Goal: Task Accomplishment & Management: Manage account settings

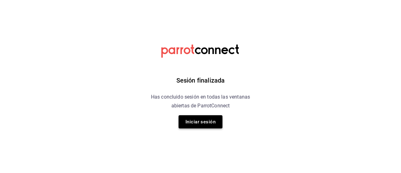
click at [207, 124] on button "Iniciar sesión" at bounding box center [201, 121] width 44 height 13
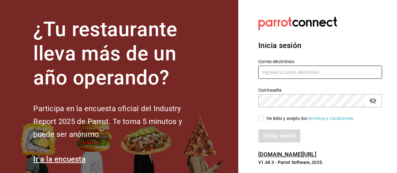
click at [283, 72] on input "text" at bounding box center [320, 72] width 124 height 13
type input "lareceta@cdmx.com"
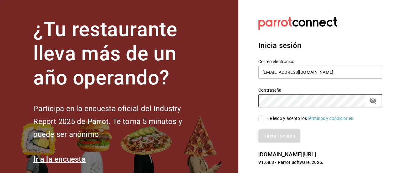
click at [260, 117] on input "He leído y acepto los Términos y condiciones." at bounding box center [261, 118] width 6 height 6
checkbox input "true"
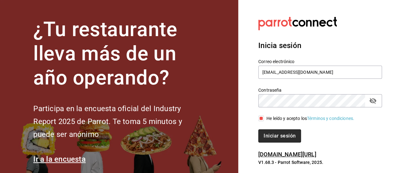
click at [267, 134] on button "Iniciar sesión" at bounding box center [279, 135] width 43 height 13
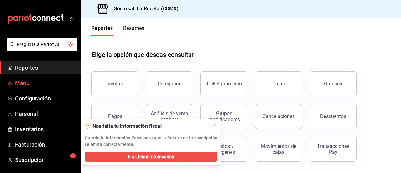
click at [26, 84] on span "Menú" at bounding box center [45, 83] width 61 height 8
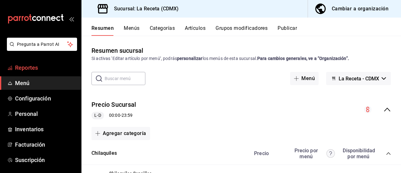
click at [45, 66] on span "Reportes" at bounding box center [45, 67] width 61 height 8
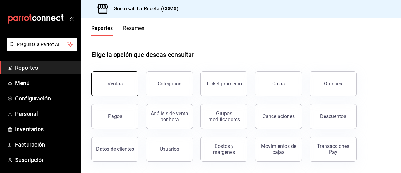
click at [115, 81] on div "Ventas" at bounding box center [115, 84] width 15 height 6
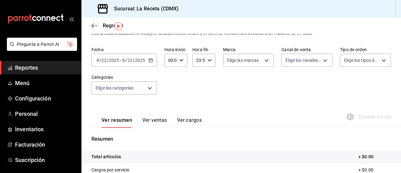
scroll to position [17, 0]
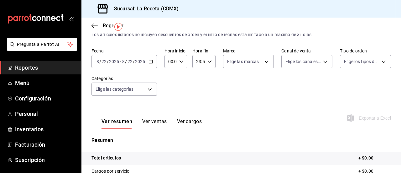
click at [150, 62] on icon "button" at bounding box center [151, 61] width 4 height 4
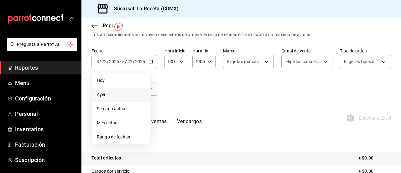
click at [141, 92] on span "Ayer" at bounding box center [121, 94] width 49 height 7
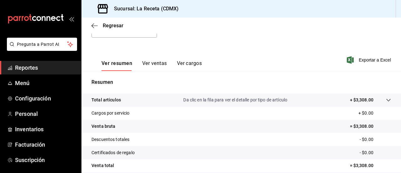
scroll to position [75, 0]
click at [33, 84] on span "Menú" at bounding box center [45, 83] width 61 height 8
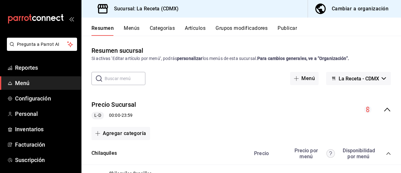
click at [215, 70] on div "Resumen sucursal Si activas ‘Editar artículo por menú’, podrás personalizar los…" at bounding box center [242, 109] width 320 height 127
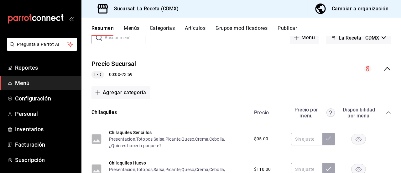
scroll to position [31, 0]
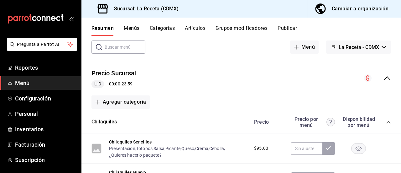
click at [128, 31] on button "Menús" at bounding box center [132, 30] width 16 height 11
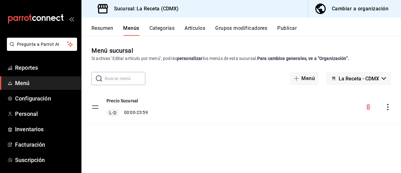
click at [219, 93] on div "Precio Sucursal L-D 00:00 - 23:59" at bounding box center [242, 107] width 320 height 34
click at [202, 114] on div "Precio Sucursal L-D 00:00 - 23:59" at bounding box center [242, 107] width 320 height 34
click at [215, 94] on div "Precio Sucursal L-D 00:00 - 23:59" at bounding box center [242, 107] width 320 height 34
click at [94, 106] on tbody "Precio Sucursal L-D 00:00 - 23:59" at bounding box center [242, 107] width 320 height 34
click at [123, 99] on button "Precio Sucursal" at bounding box center [123, 101] width 32 height 6
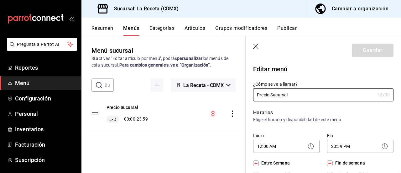
click at [168, 109] on div "Precio Sucursal L-D 00:00 - 23:59" at bounding box center [164, 114] width 164 height 34
click at [255, 46] on icon "button" at bounding box center [256, 47] width 6 height 6
checkbox input "false"
type input "1755896323361"
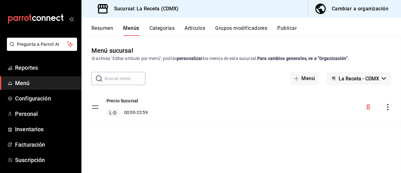
checkbox input "false"
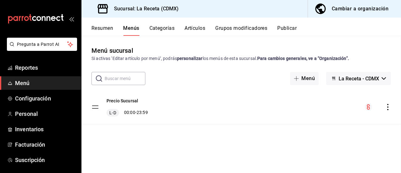
checkbox input "false"
click at [104, 30] on button "Resumen" at bounding box center [103, 30] width 22 height 11
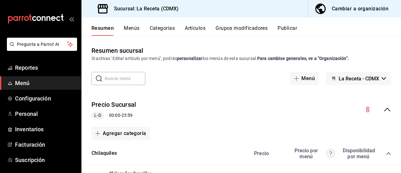
click at [128, 82] on input "text" at bounding box center [125, 78] width 41 height 13
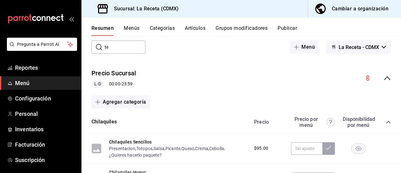
click at [116, 48] on input "te" at bounding box center [125, 47] width 41 height 13
click at [196, 53] on div "​ te ​ Menú La Receta - CDMX" at bounding box center [242, 46] width 320 height 13
click at [116, 48] on input "te" at bounding box center [125, 47] width 41 height 13
type input "t"
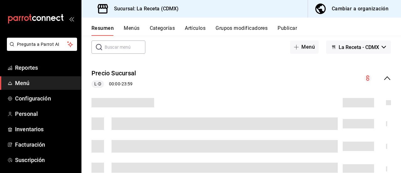
scroll to position [0, 0]
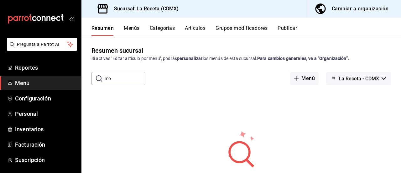
type input "m"
type input "chorizo"
click at [201, 28] on button "Artículos" at bounding box center [195, 30] width 21 height 11
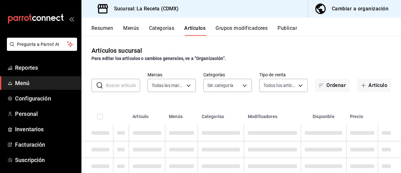
type input "ab772a4a-09f2-4238-a3f1-d9847f18418c"
type input "7dc6edc7-7531-4e22-97e6-6b4682970f80,778d13be-9470-4c05-b4ec-63e3e7ffb951,0c940…"
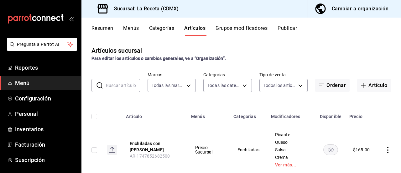
click at [127, 25] on button "Menús" at bounding box center [131, 30] width 16 height 11
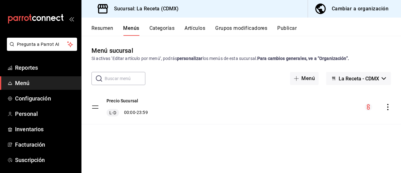
click at [101, 26] on button "Resumen" at bounding box center [103, 30] width 22 height 11
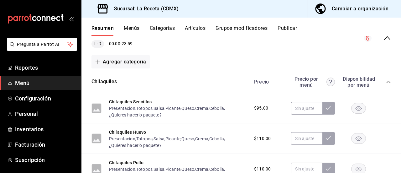
scroll to position [63, 0]
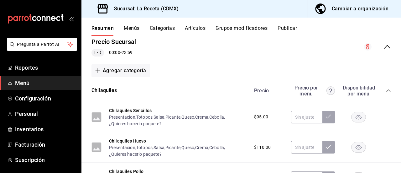
click at [201, 27] on button "Artículos" at bounding box center [195, 30] width 21 height 11
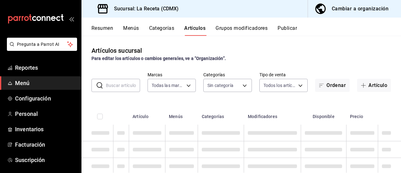
type input "ab772a4a-09f2-4238-a3f1-d9847f18418c"
type input "7dc6edc7-7531-4e22-97e6-6b4682970f80,778d13be-9470-4c05-b4ec-63e3e7ffb951,0c940…"
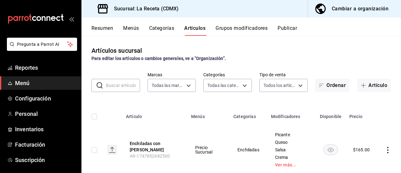
click at [120, 86] on input "text" at bounding box center [123, 85] width 34 height 13
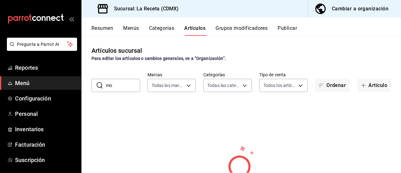
type input "m"
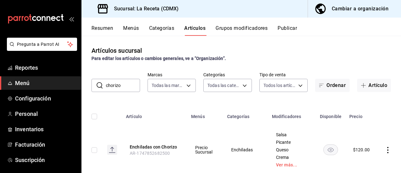
click at [123, 81] on input "chorizo" at bounding box center [123, 85] width 34 height 13
type input "c"
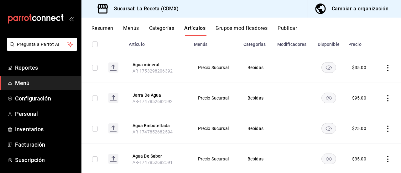
scroll to position [88, 0]
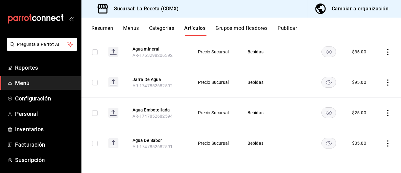
type input "agua"
click at [359, 140] on div "$ 35.00" at bounding box center [360, 143] width 14 height 6
click at [385, 142] on icon "actions" at bounding box center [388, 143] width 6 height 6
click at [372, 132] on span "Editar" at bounding box center [365, 130] width 16 height 7
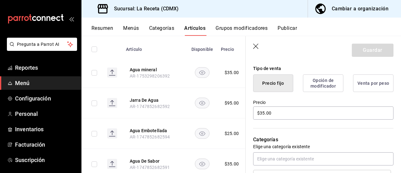
scroll to position [157, 0]
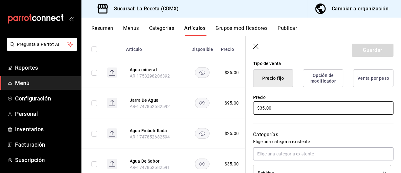
click at [261, 110] on input "$35.00" at bounding box center [323, 107] width 141 height 13
type textarea "x"
type input "$5.00"
type textarea "x"
type input "$45.00"
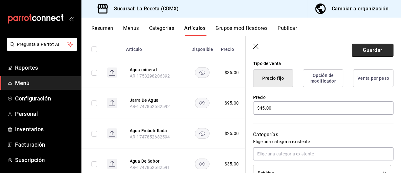
click at [366, 49] on button "Guardar" at bounding box center [373, 50] width 42 height 13
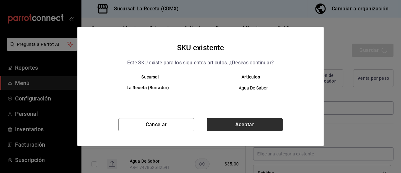
click at [247, 122] on button "Aceptar" at bounding box center [245, 124] width 76 height 13
type textarea "x"
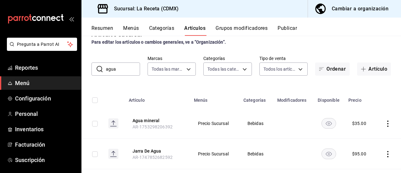
click at [171, 30] on button "Categorías" at bounding box center [161, 30] width 25 height 11
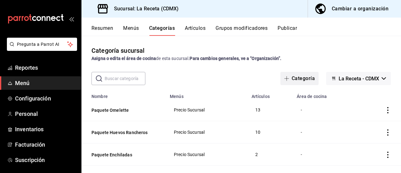
click at [292, 79] on button "Categoría" at bounding box center [300, 78] width 38 height 13
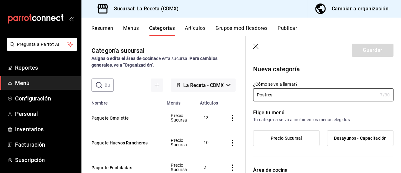
scroll to position [31, 0]
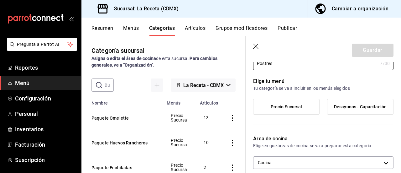
type input "Postres"
click at [289, 108] on span "Precio Sucursal" at bounding box center [287, 106] width 32 height 5
click at [0, 0] on input "Precio Sucursal" at bounding box center [0, 0] width 0 height 0
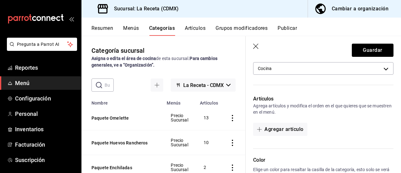
scroll to position [157, 0]
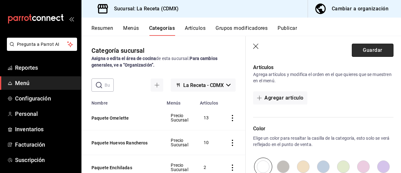
click at [372, 50] on button "Guardar" at bounding box center [373, 50] width 42 height 13
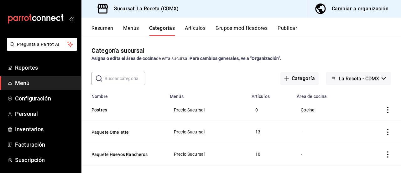
click at [385, 109] on icon "actions" at bounding box center [388, 110] width 6 height 6
click at [359, 125] on span "Editar" at bounding box center [365, 124] width 16 height 7
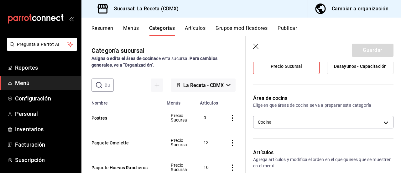
scroll to position [94, 0]
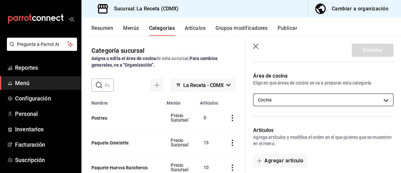
click at [294, 97] on body "Pregunta a Parrot AI Reportes Menú Configuración Personal Inventarios Facturaci…" at bounding box center [200, 86] width 401 height 173
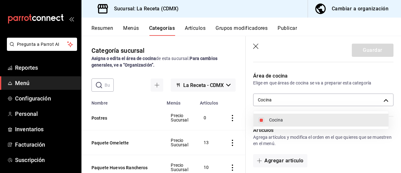
click at [286, 118] on span "Cocina" at bounding box center [326, 120] width 114 height 7
checkbox input "false"
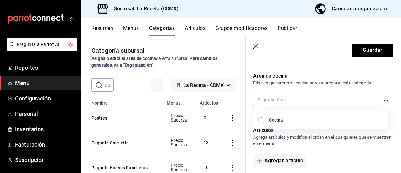
click at [372, 52] on div at bounding box center [200, 86] width 401 height 173
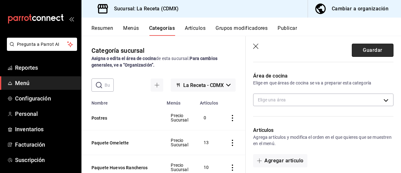
click at [371, 50] on button "Guardar" at bounding box center [373, 50] width 42 height 13
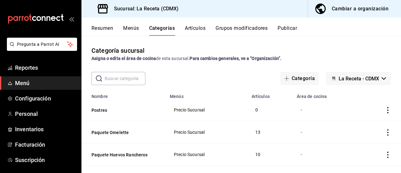
click at [197, 29] on button "Artículos" at bounding box center [195, 30] width 21 height 11
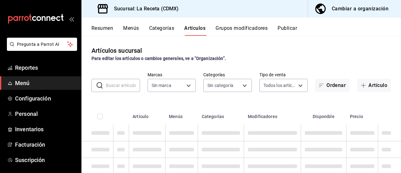
type input "ab772a4a-09f2-4238-a3f1-d9847f18418c"
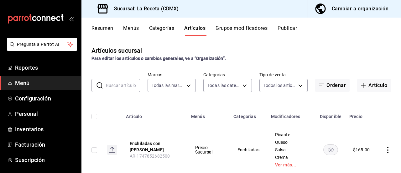
type input "f40a8527-1bee-4832-b332-adfa95504541,7dc6edc7-7531-4e22-97e6-6b4682970f80,778d1…"
click at [374, 84] on button "Artículo" at bounding box center [375, 85] width 34 height 13
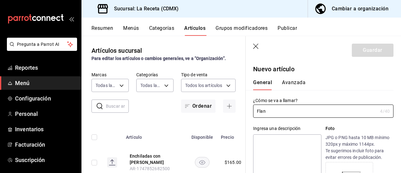
type input "Flan"
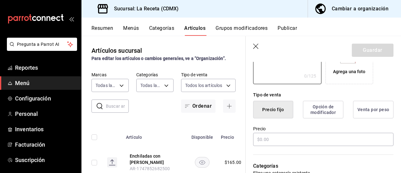
scroll to position [157, 0]
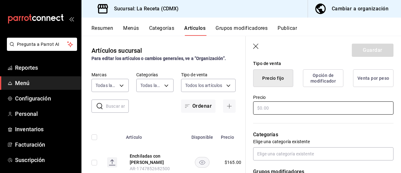
click at [285, 108] on input "text" at bounding box center [323, 107] width 141 height 13
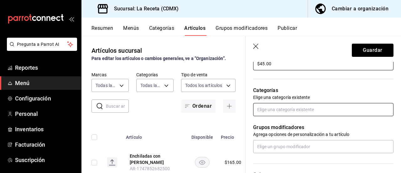
scroll to position [220, 0]
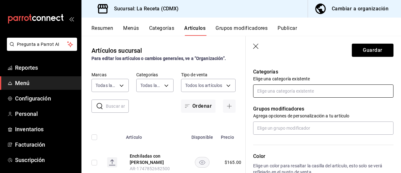
type input "$45.00"
click at [297, 91] on input "text" at bounding box center [323, 90] width 141 height 13
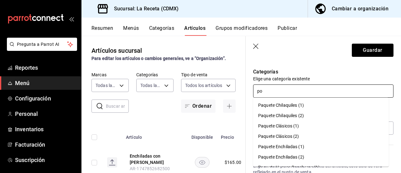
type input "pos"
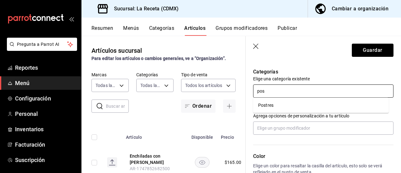
click at [284, 106] on li "Postres" at bounding box center [321, 105] width 136 height 10
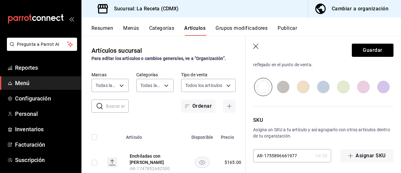
scroll to position [349, 0]
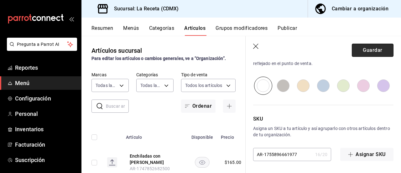
click at [375, 48] on button "Guardar" at bounding box center [373, 50] width 42 height 13
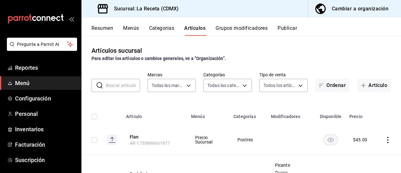
click at [123, 87] on input "text" at bounding box center [123, 85] width 34 height 13
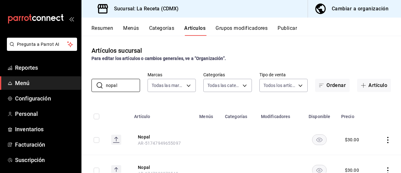
scroll to position [27, 0]
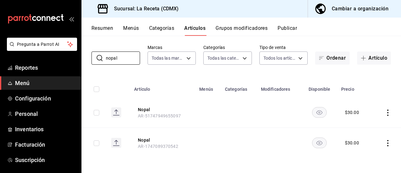
click at [388, 113] on icon "actions" at bounding box center [388, 112] width 1 height 6
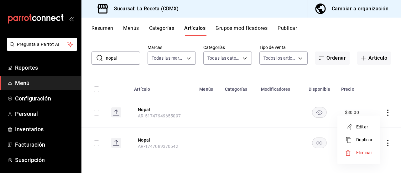
click at [364, 125] on span "Editar" at bounding box center [365, 127] width 16 height 7
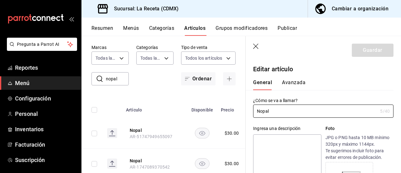
click at [361, 78] on div "General [PERSON_NAME]" at bounding box center [320, 82] width 148 height 16
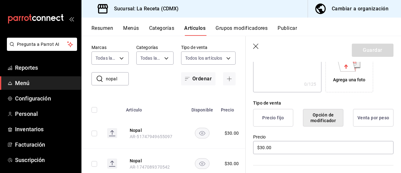
scroll to position [125, 0]
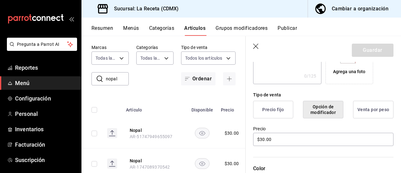
click at [256, 46] on icon "button" at bounding box center [255, 46] width 5 height 5
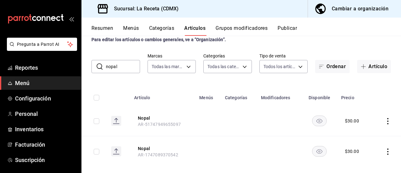
scroll to position [27, 0]
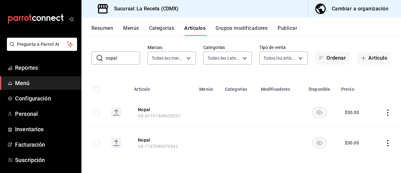
click at [119, 59] on input "nopal" at bounding box center [123, 58] width 34 height 13
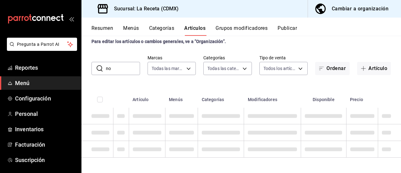
type input "n"
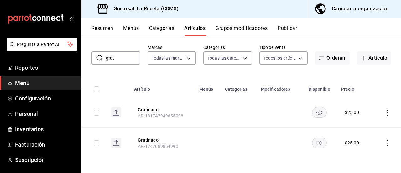
click at [130, 60] on input "grat" at bounding box center [123, 58] width 34 height 13
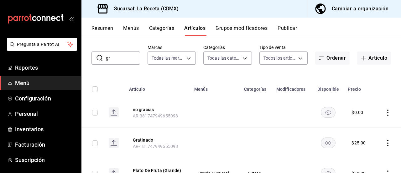
type input "g"
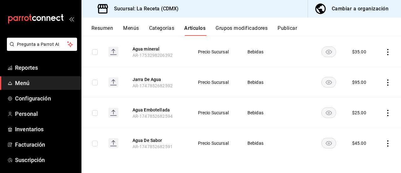
scroll to position [0, 0]
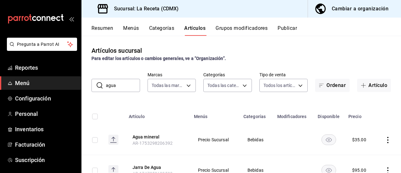
click at [130, 87] on input "agua" at bounding box center [123, 85] width 34 height 13
type input "a"
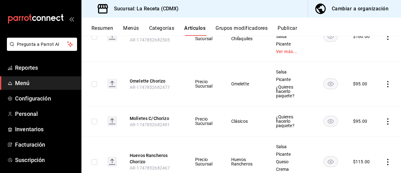
scroll to position [289, 0]
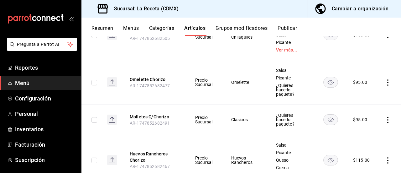
type input "chorizo"
click at [385, 86] on icon "actions" at bounding box center [388, 82] width 6 height 6
click at [365, 109] on span "Editar" at bounding box center [365, 111] width 16 height 7
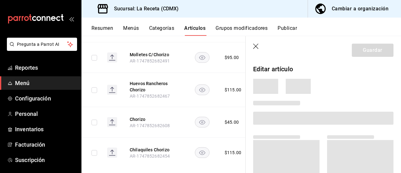
scroll to position [215, 0]
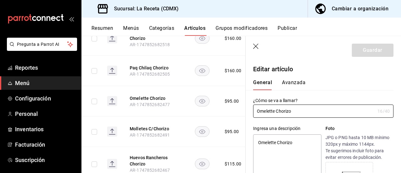
type textarea "x"
type input "$95.00"
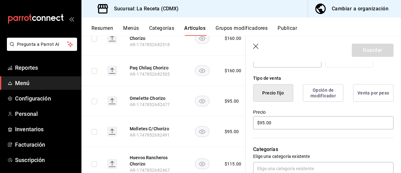
scroll to position [144, 0]
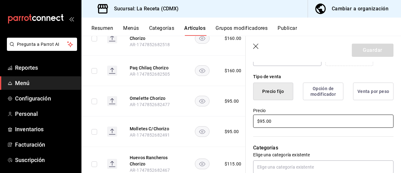
click at [311, 119] on input "$95.00" at bounding box center [323, 120] width 141 height 13
type textarea "x"
type input "$9.00"
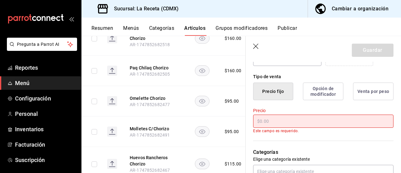
type textarea "x"
type input "$1.00"
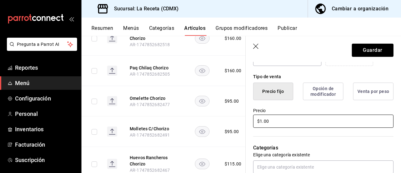
type textarea "x"
type input "$10.00"
type textarea "x"
type input "$105.00"
click at [360, 52] on button "Guardar" at bounding box center [373, 50] width 42 height 13
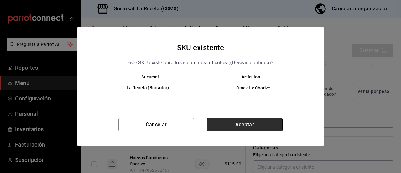
click at [257, 124] on button "Aceptar" at bounding box center [245, 124] width 76 height 13
type textarea "x"
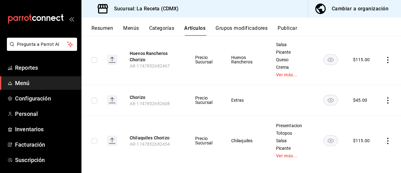
scroll to position [411, 0]
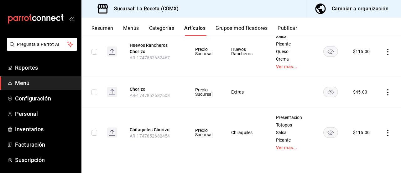
click at [154, 30] on button "Categorías" at bounding box center [161, 30] width 25 height 11
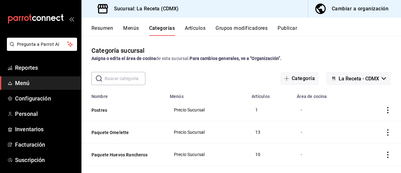
click at [194, 28] on button "Artículos" at bounding box center [195, 30] width 21 height 11
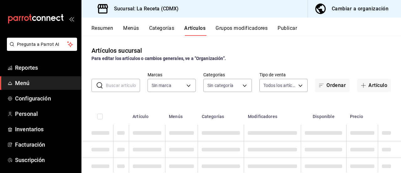
type input "ab772a4a-09f2-4238-a3f1-d9847f18418c"
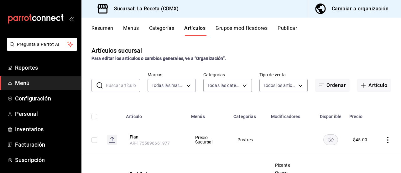
type input "f40a8527-1bee-4832-b332-adfa95504541,7dc6edc7-7531-4e22-97e6-6b4682970f80,778d1…"
click at [374, 86] on button "Artículo" at bounding box center [375, 85] width 34 height 13
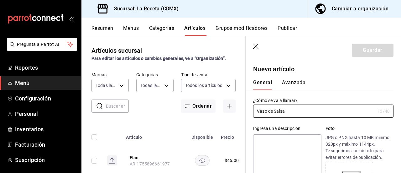
type input "Vaso de Salsa"
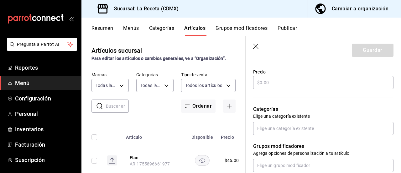
scroll to position [185, 0]
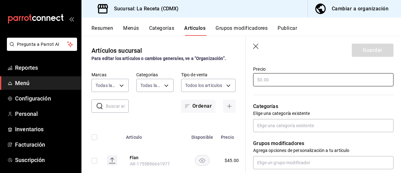
click at [279, 82] on input "text" at bounding box center [323, 79] width 141 height 13
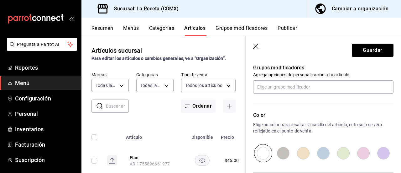
scroll to position [261, 0]
type input "$40.00"
click at [370, 52] on button "Guardar" at bounding box center [373, 50] width 42 height 13
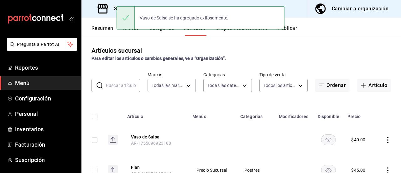
click at [175, 39] on div "Artículos sucursal Para editar los artículos o cambios generales, ve a “Organiz…" at bounding box center [242, 104] width 320 height 137
click at [162, 31] on button "Categorías" at bounding box center [161, 30] width 25 height 11
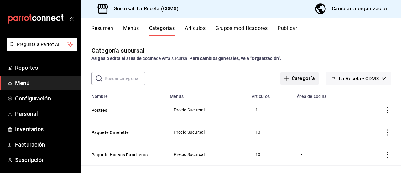
click at [296, 76] on button "Categoría" at bounding box center [300, 78] width 38 height 13
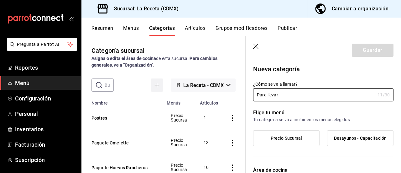
type input "Para llevar"
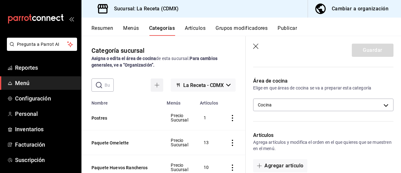
scroll to position [102, 0]
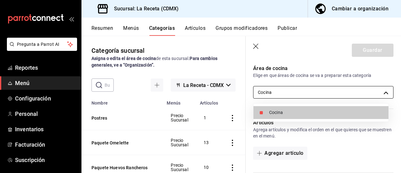
click at [306, 93] on body "Pregunta a Parrot AI Reportes Menú Configuración Personal Inventarios Facturaci…" at bounding box center [200, 86] width 401 height 173
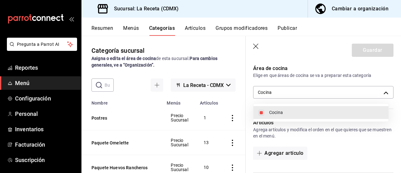
click at [295, 102] on div at bounding box center [200, 86] width 401 height 173
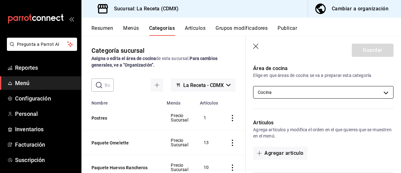
click at [286, 92] on body "Pregunta a Parrot AI Reportes Menú Configuración Personal Inventarios Facturaci…" at bounding box center [200, 86] width 401 height 173
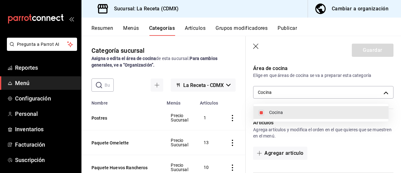
click at [289, 110] on span "Cocina" at bounding box center [326, 112] width 114 height 7
checkbox input "false"
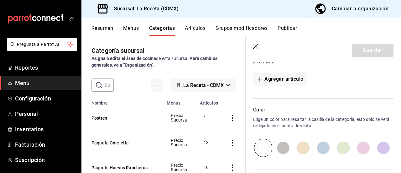
scroll to position [175, 0]
click at [259, 82] on button "Agregar artículo" at bounding box center [280, 79] width 54 height 13
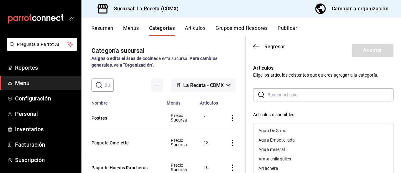
click at [276, 96] on input "text" at bounding box center [331, 94] width 126 height 13
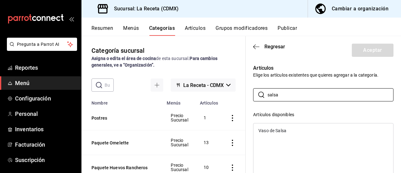
type input "salsa"
click at [280, 128] on div "Vaso de Salsa" at bounding box center [273, 130] width 28 height 4
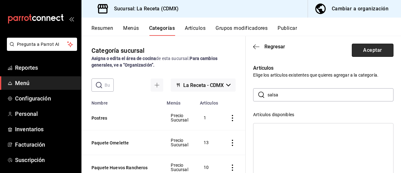
click at [366, 51] on button "Aceptar" at bounding box center [373, 50] width 42 height 13
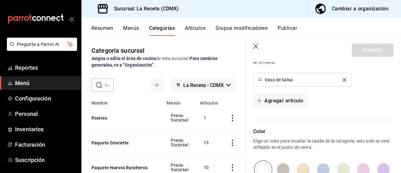
click at [360, 82] on div "Vaso de Salsa" at bounding box center [323, 80] width 141 height 14
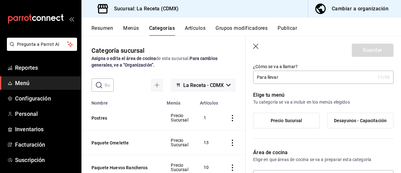
scroll to position [0, 0]
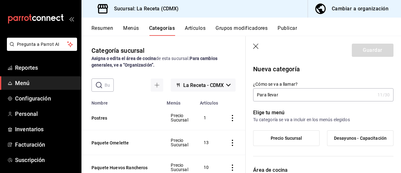
click at [330, 93] on input "Para llevar" at bounding box center [314, 94] width 122 height 13
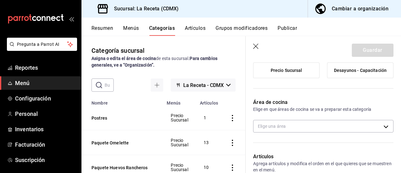
scroll to position [53, 0]
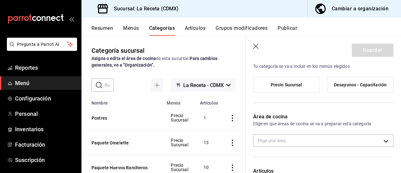
click at [297, 86] on span "Precio Sucursal" at bounding box center [287, 84] width 32 height 5
click at [0, 0] on input "Precio Sucursal" at bounding box center [0, 0] width 0 height 0
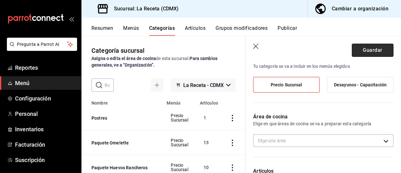
click at [364, 49] on button "Guardar" at bounding box center [373, 50] width 42 height 13
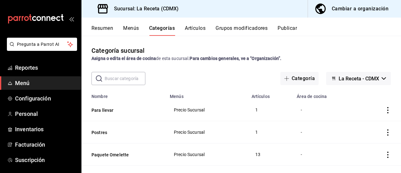
click at [201, 27] on button "Artículos" at bounding box center [195, 30] width 21 height 11
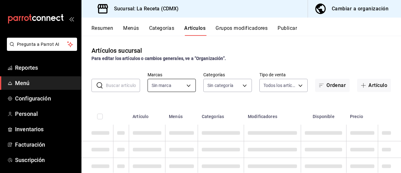
type input "ab772a4a-09f2-4238-a3f1-d9847f18418c"
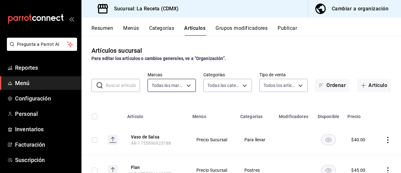
type input "cdb528e8-99ab-4ca1-81f5-75227646403d,f40a8527-1bee-4832-b332-adfa95504541,7dc6e…"
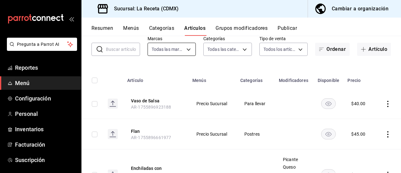
scroll to position [37, 0]
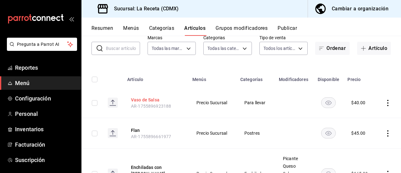
click at [164, 100] on button "Vaso de Salsa" at bounding box center [156, 100] width 50 height 6
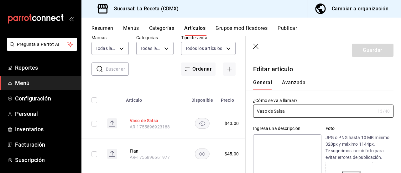
type input "$40.00"
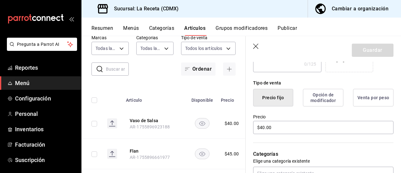
scroll to position [153, 0]
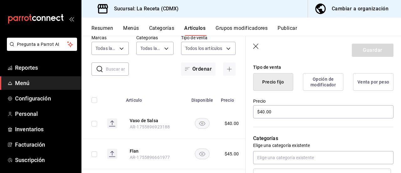
click at [324, 85] on button "Opción de modificador" at bounding box center [323, 82] width 40 height 18
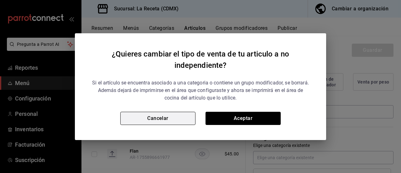
click at [184, 117] on button "Cancelar" at bounding box center [157, 118] width 75 height 13
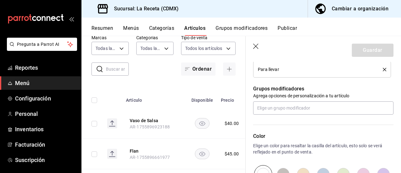
scroll to position [261, 0]
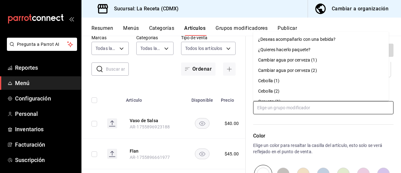
click at [332, 110] on input "text" at bounding box center [323, 107] width 141 height 13
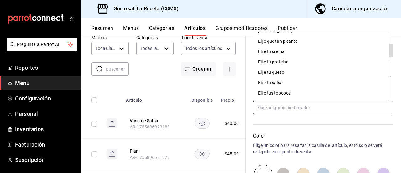
scroll to position [173, 0]
click at [293, 44] on div "Elije que tan picante" at bounding box center [278, 42] width 40 height 7
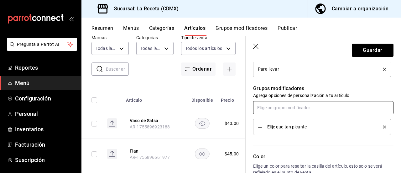
click at [292, 107] on input "text" at bounding box center [323, 107] width 141 height 13
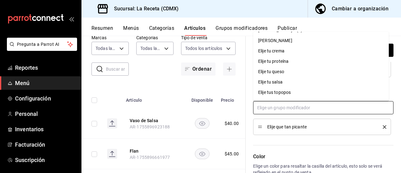
scroll to position [165, 0]
click at [276, 82] on div "Elije tu salsa" at bounding box center [270, 81] width 24 height 7
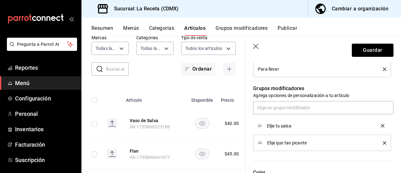
drag, startPoint x: 261, startPoint y: 142, endPoint x: 259, endPoint y: 125, distance: 17.7
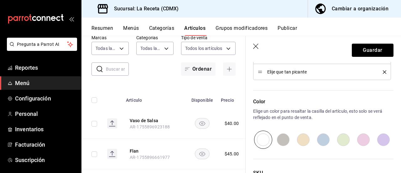
scroll to position [332, 0]
click at [364, 53] on button "Guardar" at bounding box center [373, 50] width 42 height 13
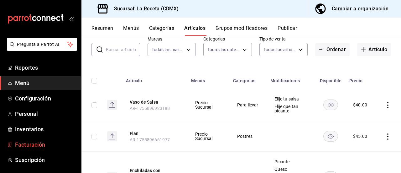
scroll to position [26, 0]
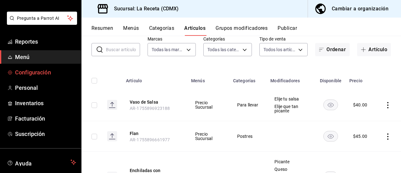
click at [33, 76] on span "Configuración" at bounding box center [45, 72] width 61 height 8
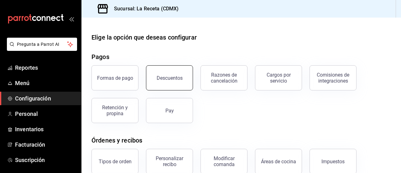
click at [184, 77] on button "Descuentos" at bounding box center [169, 77] width 47 height 25
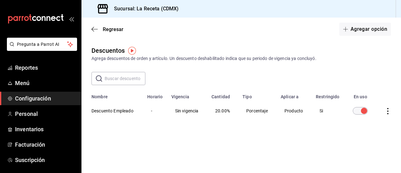
click at [388, 111] on icon "actions" at bounding box center [388, 111] width 1 height 6
click at [361, 70] on div at bounding box center [200, 86] width 401 height 173
click at [29, 111] on span "Personal" at bounding box center [45, 113] width 61 height 8
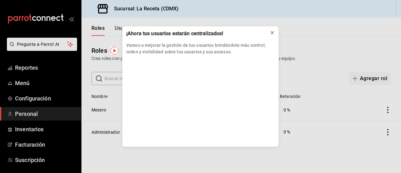
click at [273, 32] on icon at bounding box center [272, 32] width 5 height 5
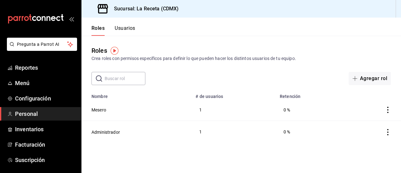
click at [130, 29] on button "Usuarios" at bounding box center [125, 30] width 21 height 11
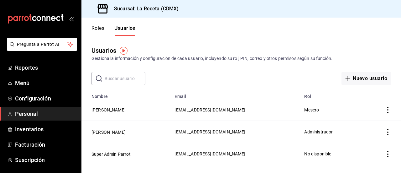
click at [102, 29] on button "Roles" at bounding box center [98, 30] width 13 height 11
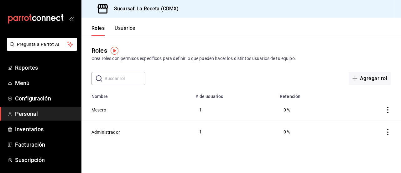
click at [124, 26] on button "Usuarios" at bounding box center [125, 30] width 21 height 11
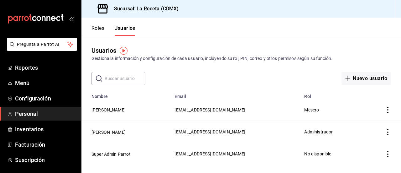
click at [104, 31] on button "Roles" at bounding box center [98, 30] width 13 height 11
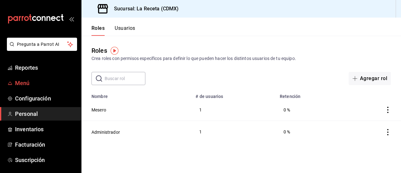
click at [30, 84] on span "Menú" at bounding box center [45, 83] width 61 height 8
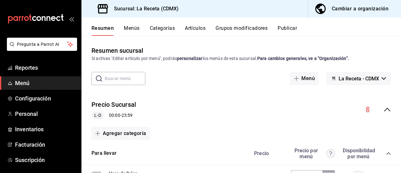
click at [288, 25] on button "Publicar" at bounding box center [287, 30] width 19 height 11
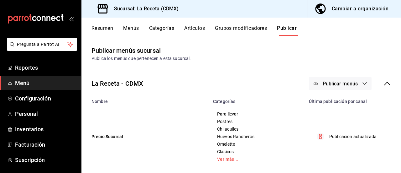
scroll to position [7, 0]
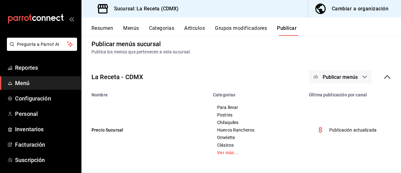
click at [334, 75] on span "Publicar menús" at bounding box center [340, 77] width 35 height 6
click at [337, 96] on span "Punto de venta" at bounding box center [345, 97] width 30 height 7
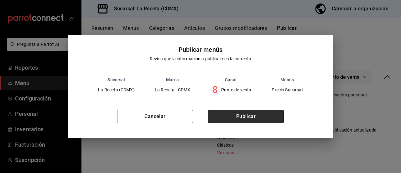
click at [242, 114] on button "Publicar" at bounding box center [246, 116] width 76 height 13
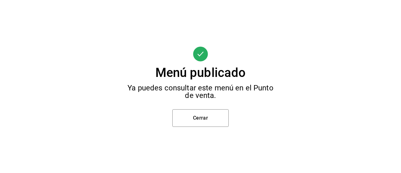
scroll to position [0, 0]
click at [203, 118] on button "Cerrar" at bounding box center [201, 118] width 56 height 18
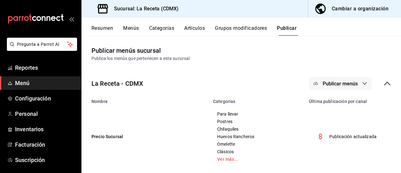
scroll to position [7, 0]
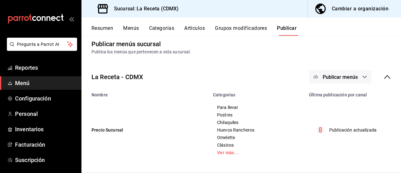
click at [240, 86] on div "La Receta - CDMX Publicar menús" at bounding box center [242, 76] width 320 height 23
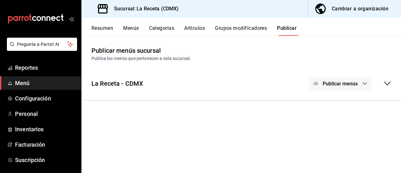
click at [94, 25] on div "Resumen Menús Categorías Artículos Grupos modificadores Publicar" at bounding box center [242, 27] width 320 height 18
click at [97, 29] on button "Resumen" at bounding box center [103, 30] width 22 height 11
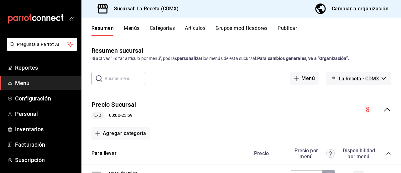
click at [378, 35] on div "Resumen Menús Categorías Artículos Grupos modificadores Publicar" at bounding box center [247, 30] width 310 height 11
click at [34, 112] on span "Personal" at bounding box center [45, 113] width 61 height 8
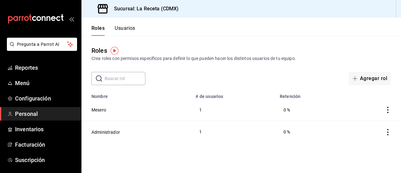
click at [129, 31] on button "Usuarios" at bounding box center [125, 30] width 21 height 11
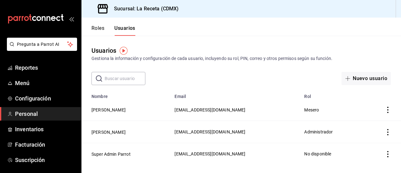
click at [103, 30] on button "Roles" at bounding box center [98, 30] width 13 height 11
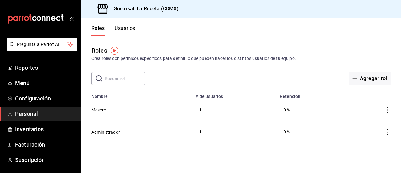
click at [386, 109] on icon "actions" at bounding box center [388, 110] width 6 height 6
click at [114, 108] on div at bounding box center [200, 86] width 401 height 173
click at [101, 108] on button "Mesero" at bounding box center [99, 110] width 15 height 6
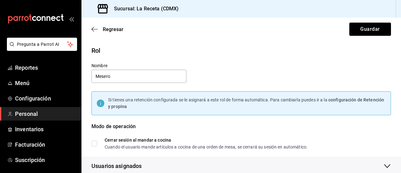
click at [248, 126] on div "Modo de operación" at bounding box center [242, 130] width 300 height 15
click at [380, 66] on div "Rol Nombre Mesero Si tienes una retención configurada se le asignará a este rol…" at bounding box center [237, 106] width 307 height 137
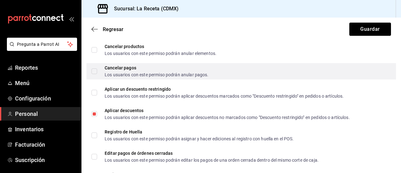
scroll to position [1004, 0]
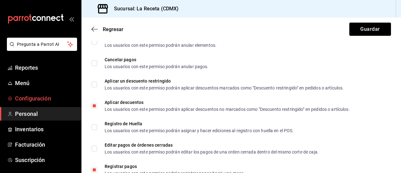
click at [28, 97] on span "Configuración" at bounding box center [45, 98] width 61 height 8
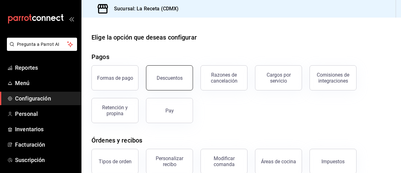
click at [168, 86] on button "Descuentos" at bounding box center [169, 77] width 47 height 25
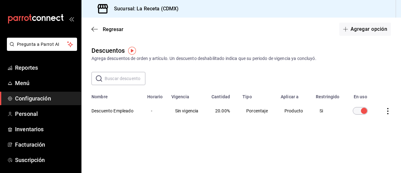
click at [389, 109] on icon "actions" at bounding box center [388, 111] width 6 height 6
click at [188, 141] on div at bounding box center [200, 86] width 401 height 173
click at [122, 112] on th "Descuento Empleado" at bounding box center [113, 110] width 62 height 23
click at [111, 111] on th "Descuento Empleado" at bounding box center [113, 110] width 62 height 23
click at [191, 111] on td "Sin vigencia" at bounding box center [188, 110] width 40 height 23
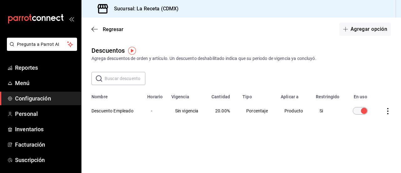
click at [253, 110] on td "Porcentaje" at bounding box center [258, 110] width 38 height 23
click at [115, 111] on th "Descuento Empleado" at bounding box center [113, 110] width 62 height 23
click at [102, 111] on th "Descuento Empleado" at bounding box center [113, 110] width 62 height 23
click at [360, 113] on input "discountsTable" at bounding box center [364, 111] width 23 height 8
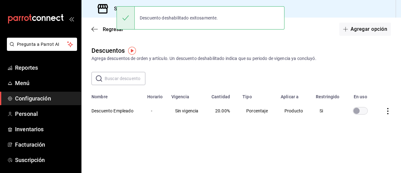
click at [364, 106] on td "discountsTable" at bounding box center [360, 110] width 31 height 23
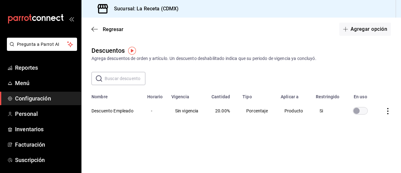
click at [363, 109] on input "discountsTable" at bounding box center [357, 111] width 23 height 8
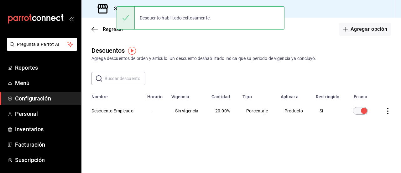
click at [322, 112] on td "Si" at bounding box center [328, 110] width 33 height 23
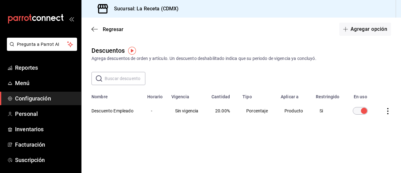
click at [108, 114] on th "Descuento Empleado" at bounding box center [113, 110] width 62 height 23
click at [113, 108] on th "Descuento Empleado" at bounding box center [113, 110] width 62 height 23
click at [390, 111] on icon "actions" at bounding box center [388, 111] width 6 height 6
click at [372, 103] on span "Duplicar" at bounding box center [359, 102] width 27 height 8
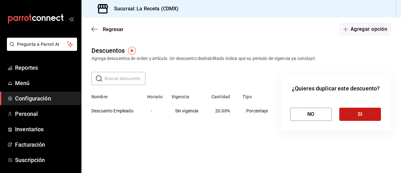
click at [372, 116] on button "SI" at bounding box center [361, 114] width 42 height 13
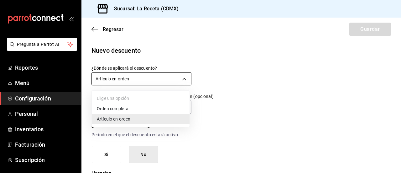
click at [151, 79] on body "Pregunta a Parrot AI Reportes Menú Configuración Personal Inventarios Facturaci…" at bounding box center [200, 86] width 401 height 173
click at [112, 107] on li "Orden completa" at bounding box center [141, 109] width 98 height 10
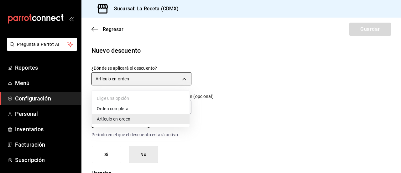
type input "ORDER"
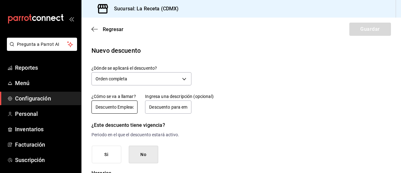
click at [133, 108] on input "Descuento Empleado - Copia" at bounding box center [115, 106] width 46 height 13
click at [181, 108] on input "Descuento para empleados" at bounding box center [168, 106] width 46 height 13
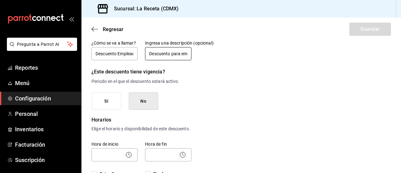
scroll to position [63, 0]
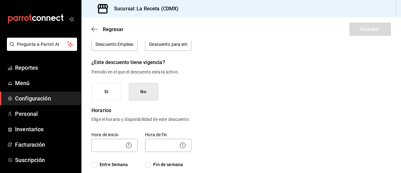
click at [150, 91] on button "No" at bounding box center [143, 92] width 29 height 18
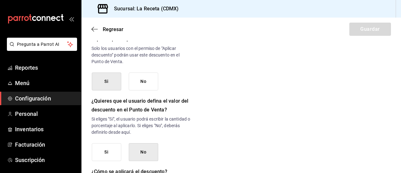
scroll to position [276, 0]
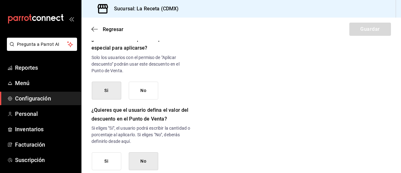
click at [147, 96] on button "No" at bounding box center [143, 91] width 29 height 18
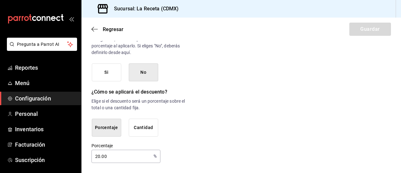
scroll to position [370, 0]
click at [114, 127] on button "Porcentaje" at bounding box center [106, 128] width 29 height 18
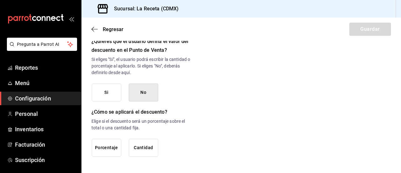
click at [107, 148] on button "Porcentaje" at bounding box center [106, 148] width 29 height 18
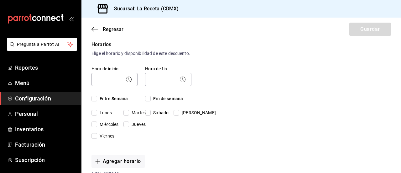
scroll to position [119, 0]
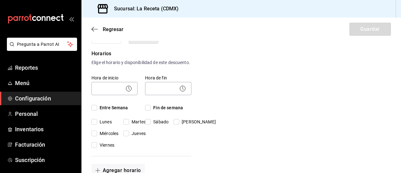
click at [94, 110] on input "Entre Semana" at bounding box center [95, 108] width 6 height 6
checkbox input "true"
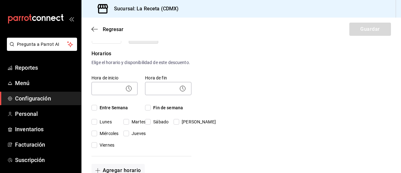
checkbox input "true"
click at [93, 110] on input "Entre Semana" at bounding box center [95, 108] width 6 height 6
checkbox input "false"
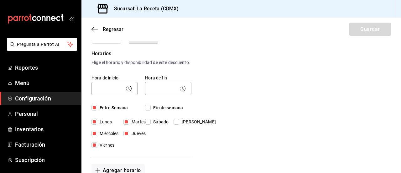
checkbox input "false"
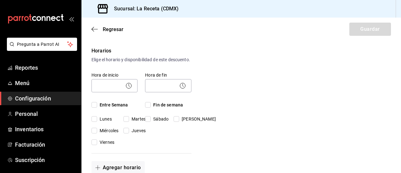
scroll to position [125, 0]
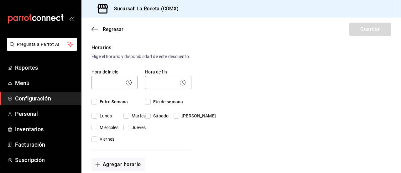
click at [95, 104] on input "Entre Semana" at bounding box center [95, 102] width 6 height 6
checkbox input "true"
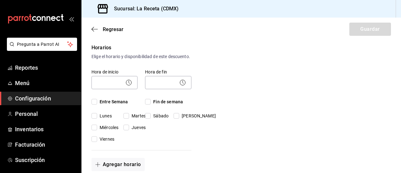
checkbox input "true"
click at [146, 104] on input "Fin de semana" at bounding box center [148, 102] width 6 height 6
checkbox input "true"
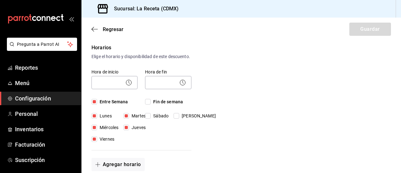
checkbox input "true"
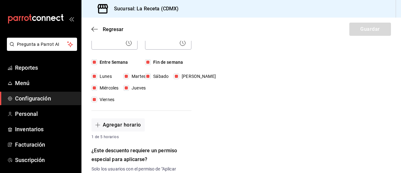
scroll to position [188, 0]
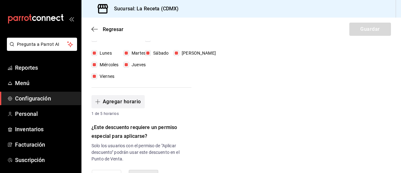
click at [123, 108] on button "Agregar horario" at bounding box center [118, 101] width 53 height 13
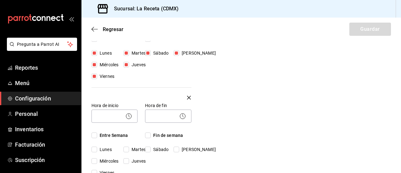
click at [187, 101] on icon "button" at bounding box center [189, 98] width 4 height 8
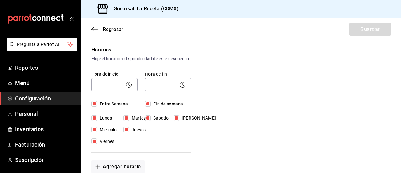
scroll to position [94, 0]
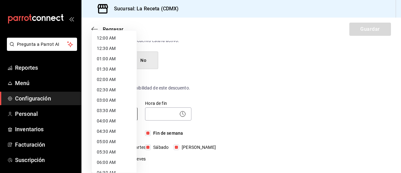
click at [115, 119] on body "Pregunta a Parrot AI Reportes Menú Configuración Personal Inventarios Facturaci…" at bounding box center [200, 86] width 401 height 173
click at [107, 37] on li "12:00 AM" at bounding box center [114, 38] width 45 height 10
type input "00:00"
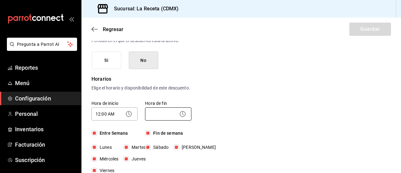
click at [157, 120] on body "Pregunta a Parrot AI Reportes Menú Configuración Personal Inventarios Facturaci…" at bounding box center [200, 86] width 401 height 173
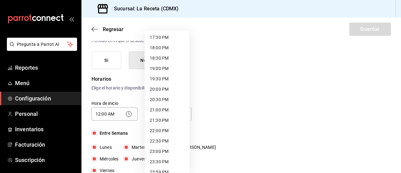
scroll to position [370, 0]
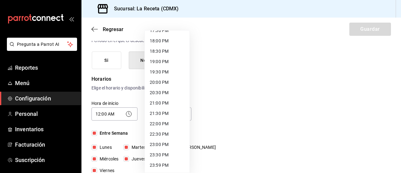
click at [161, 163] on li "23:59 PM" at bounding box center [167, 165] width 45 height 10
type input "23:59"
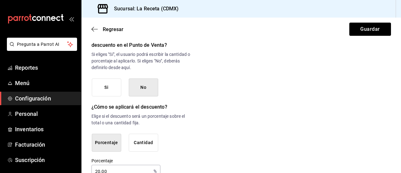
scroll to position [370, 0]
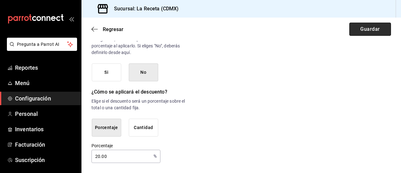
click at [369, 26] on button "Guardar" at bounding box center [371, 29] width 42 height 13
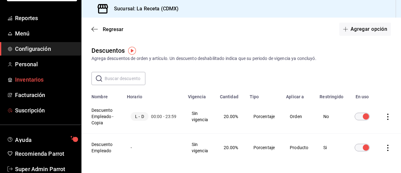
scroll to position [64, 0]
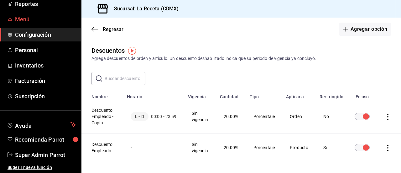
click at [25, 22] on span "Menú" at bounding box center [45, 19] width 61 height 8
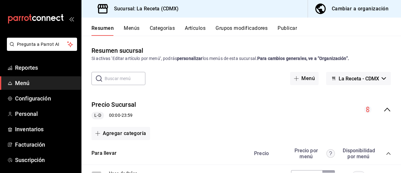
click at [351, 41] on div "Resumen sucursal Si activas ‘Editar artículo por menú’, podrás personalizar los…" at bounding box center [242, 104] width 320 height 137
